Goal: Obtain resource: Download file/media

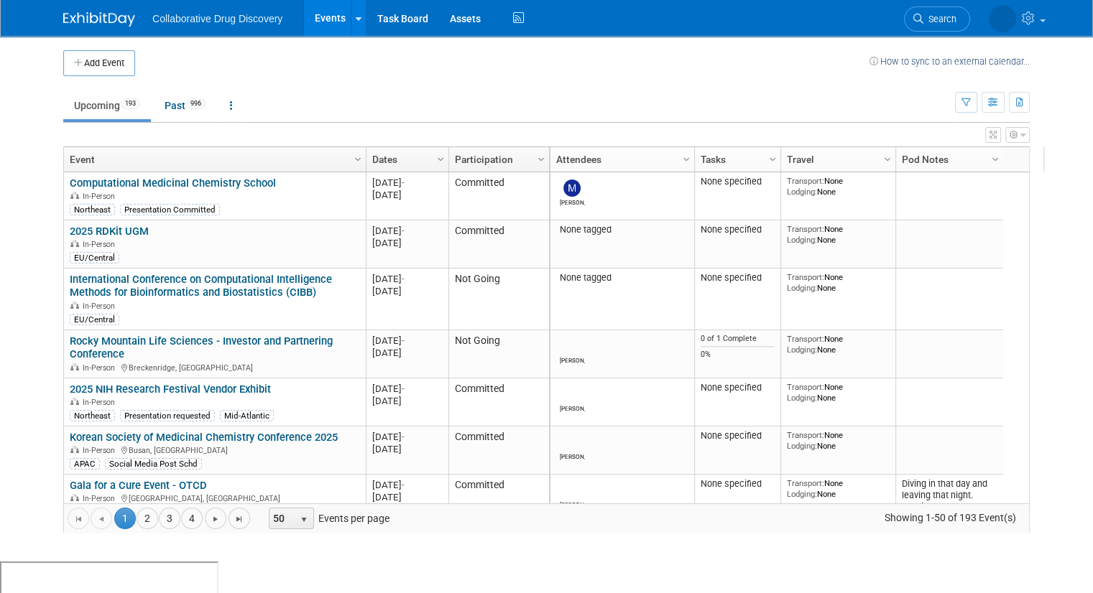
click at [604, 87] on td "Upcoming 193 Past 996 All Events 1189 Past and Upcoming Grouped Annually Events…" at bounding box center [509, 99] width 892 height 47
click at [463, 78] on td "Upcoming 193 Past 996 All Events 1189 Past and Upcoming Grouped Annually Events…" at bounding box center [509, 99] width 892 height 47
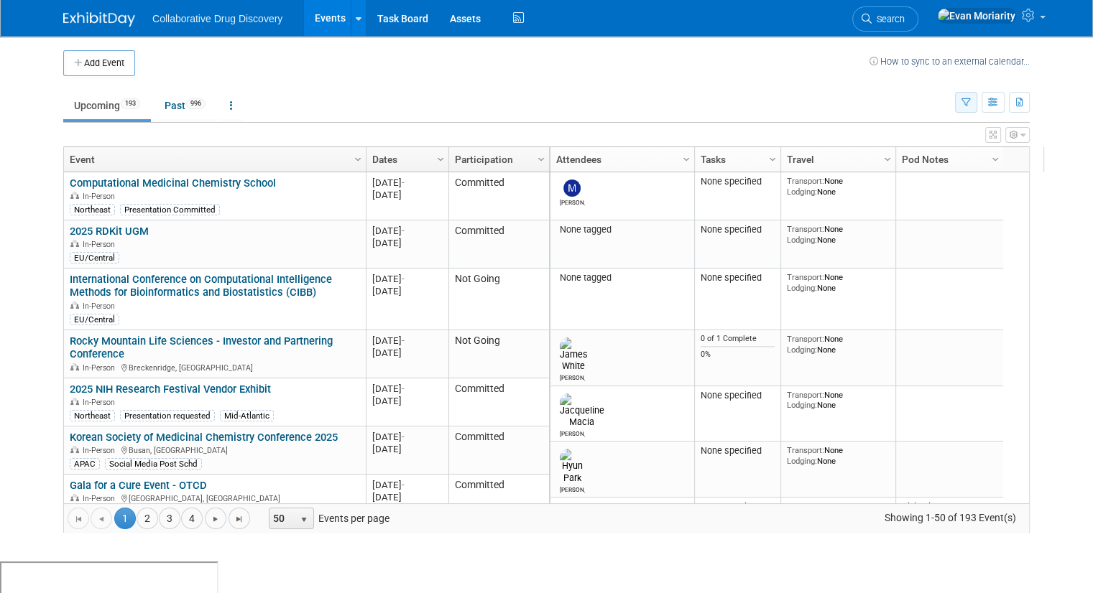
click at [977, 104] on button "button" at bounding box center [966, 102] width 22 height 21
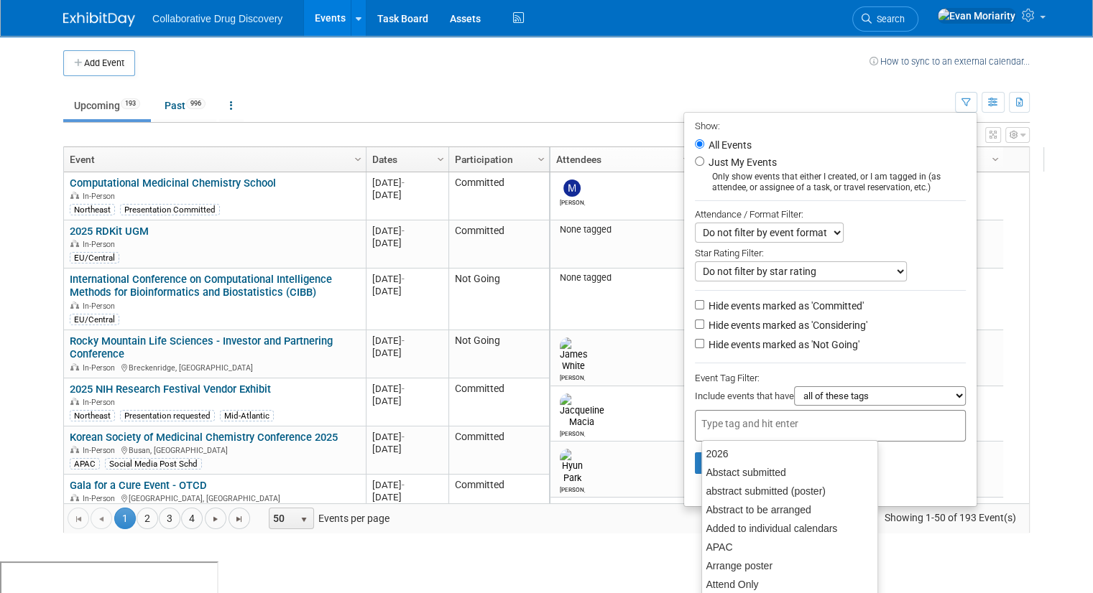
click at [907, 418] on div at bounding box center [830, 426] width 271 height 32
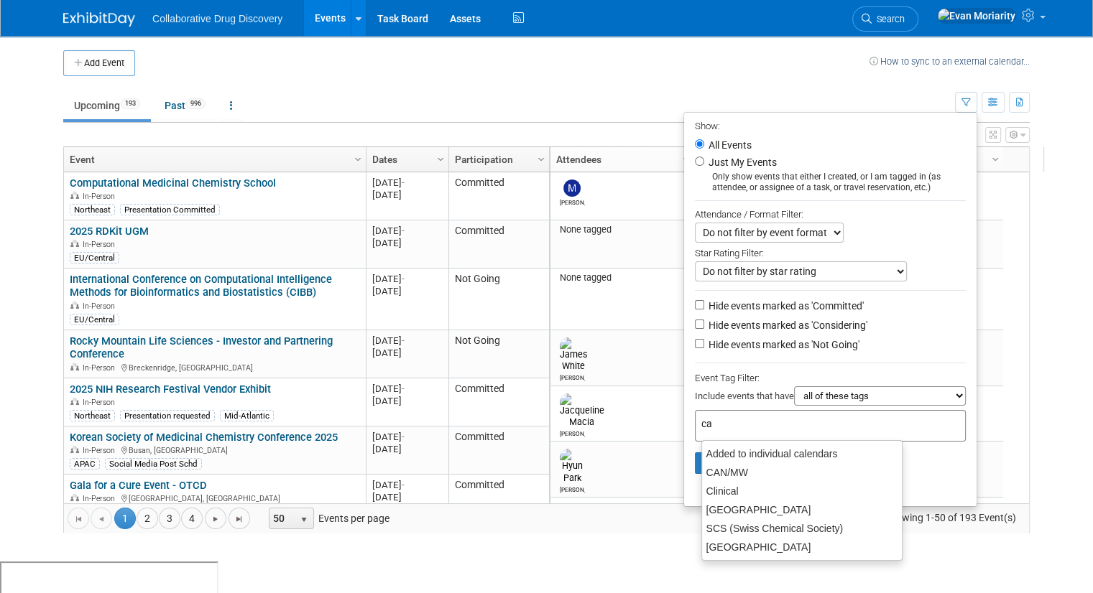
type input "can"
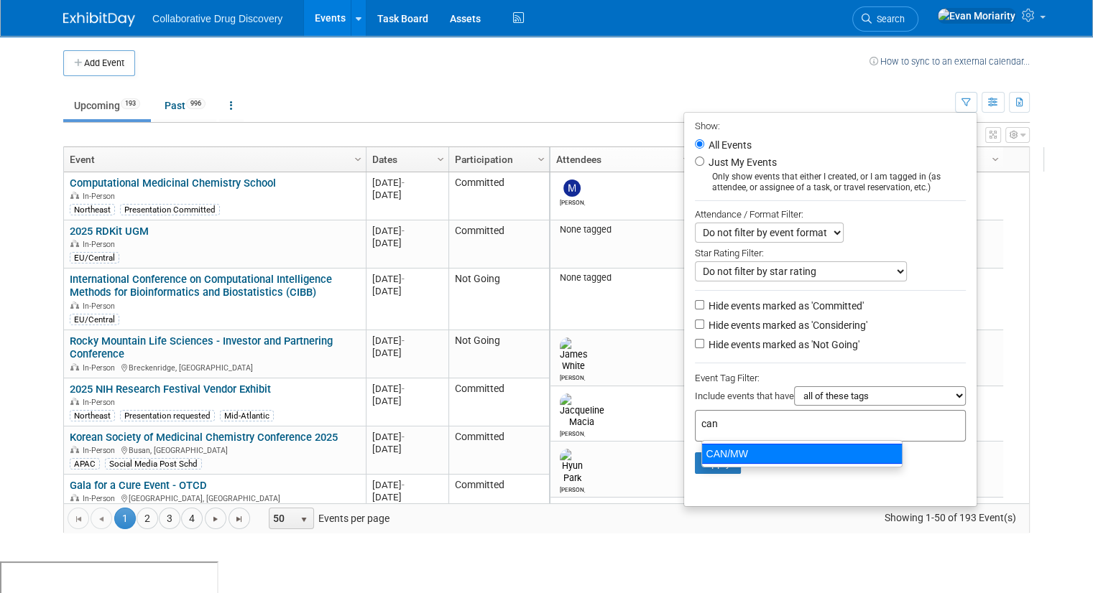
click at [759, 449] on div "CAN/MW" at bounding box center [801, 454] width 201 height 20
type input "CAN/MW"
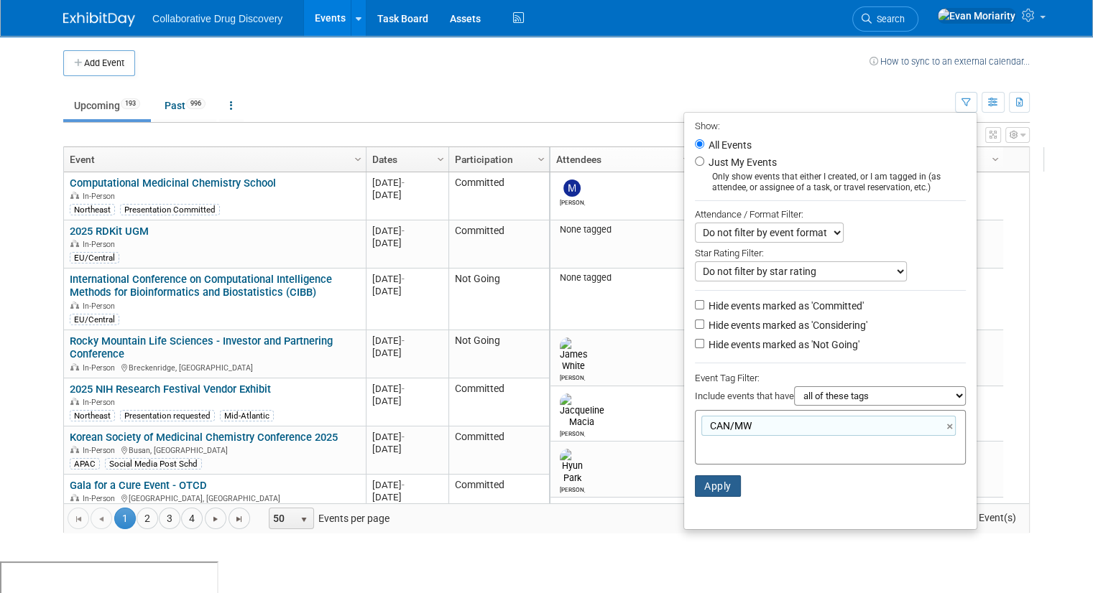
click at [706, 492] on button "Apply" at bounding box center [718, 487] width 46 height 22
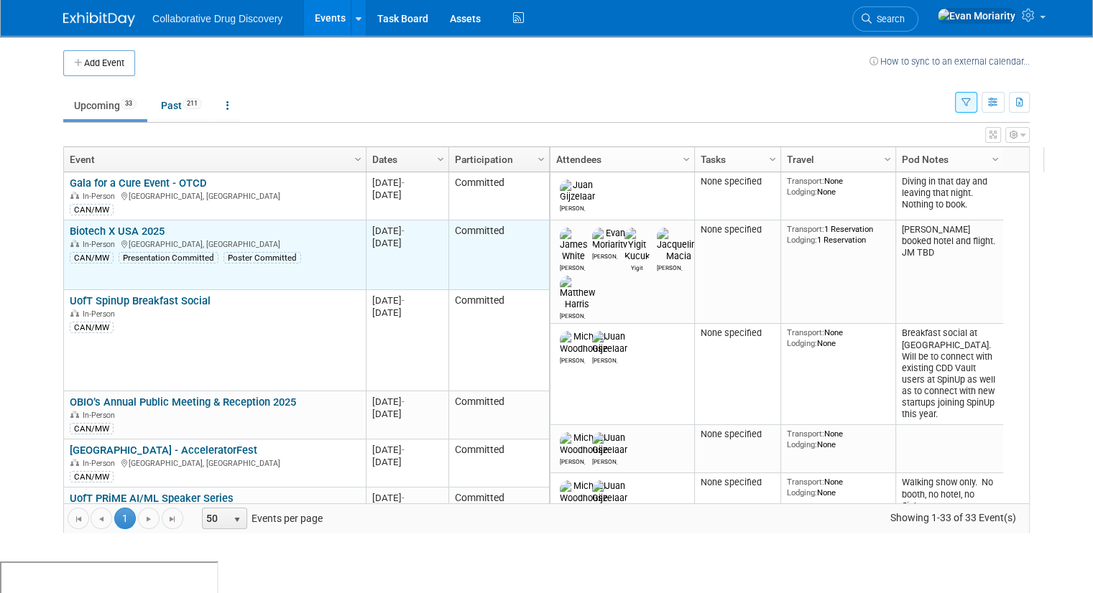
click at [138, 233] on link "Biotech X USA 2025" at bounding box center [117, 231] width 95 height 13
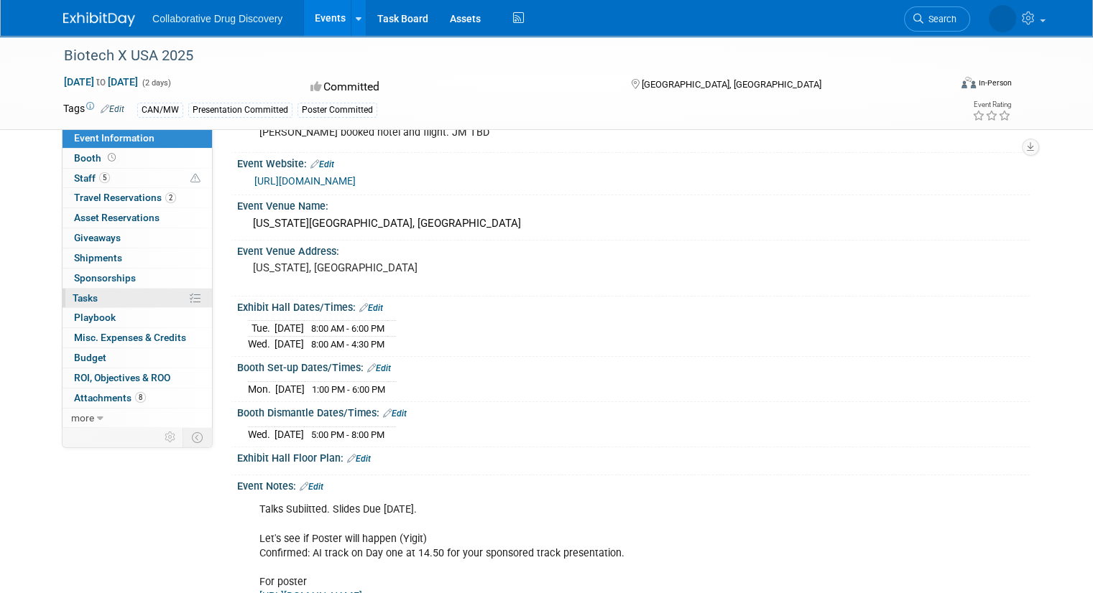
scroll to position [72, 0]
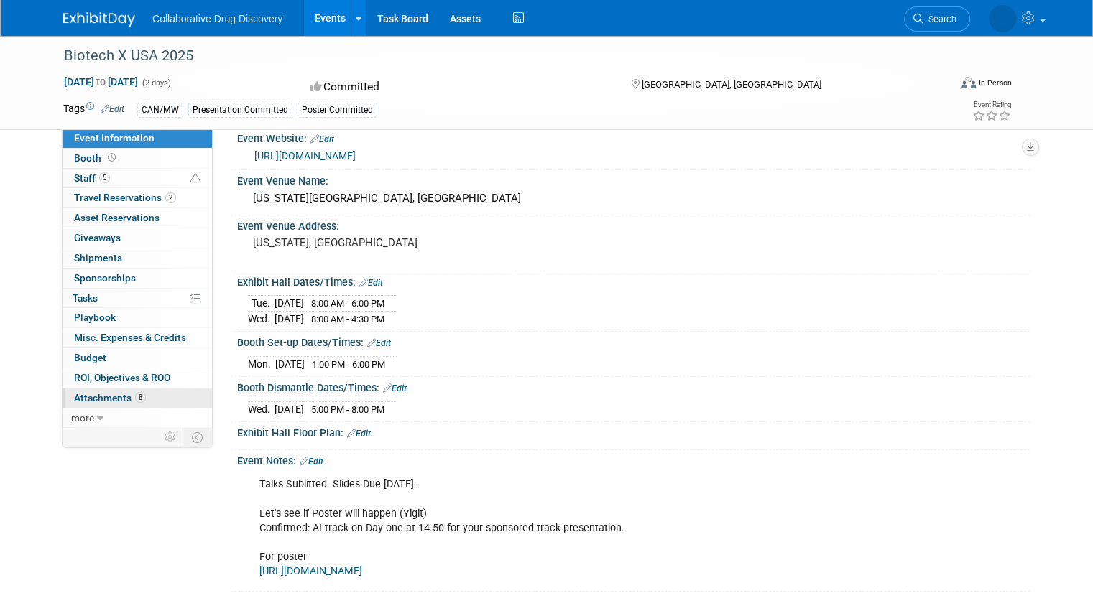
click at [99, 396] on span "Attachments 8" at bounding box center [110, 397] width 72 height 11
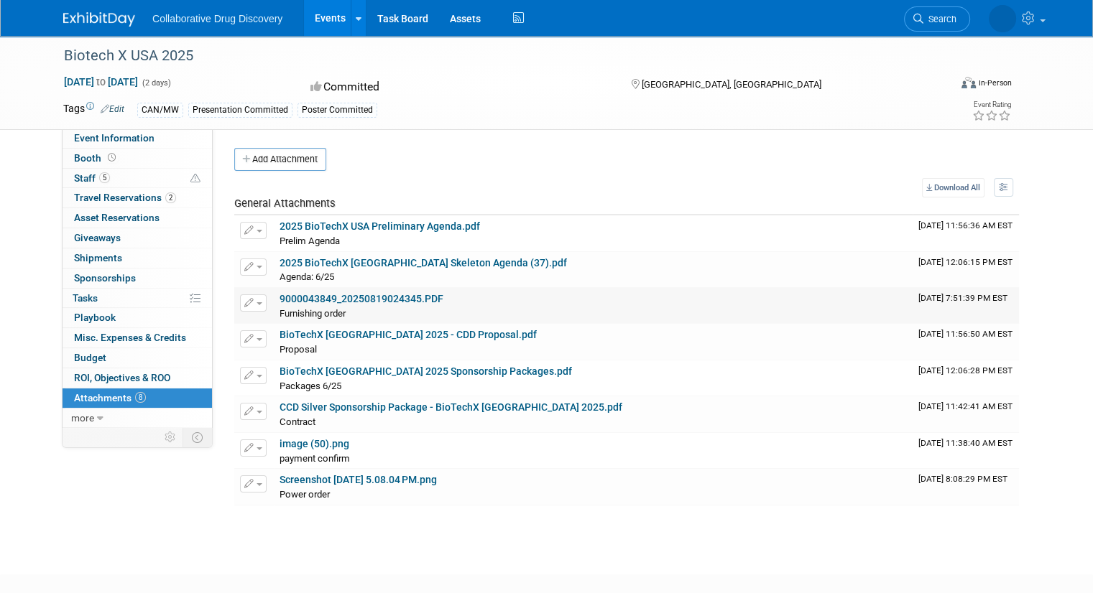
click at [392, 301] on link "9000043849_20250819024345.PDF" at bounding box center [361, 298] width 164 height 11
